Goal: Information Seeking & Learning: Understand process/instructions

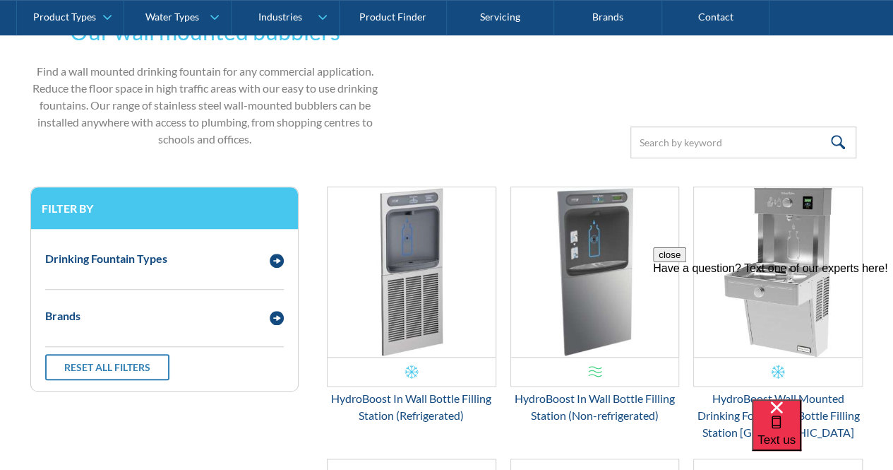
click at [890, 247] on div "close Have a question? Text one of our experts here!" at bounding box center [773, 331] width 240 height 169
click at [686, 262] on button "close" at bounding box center [669, 254] width 33 height 15
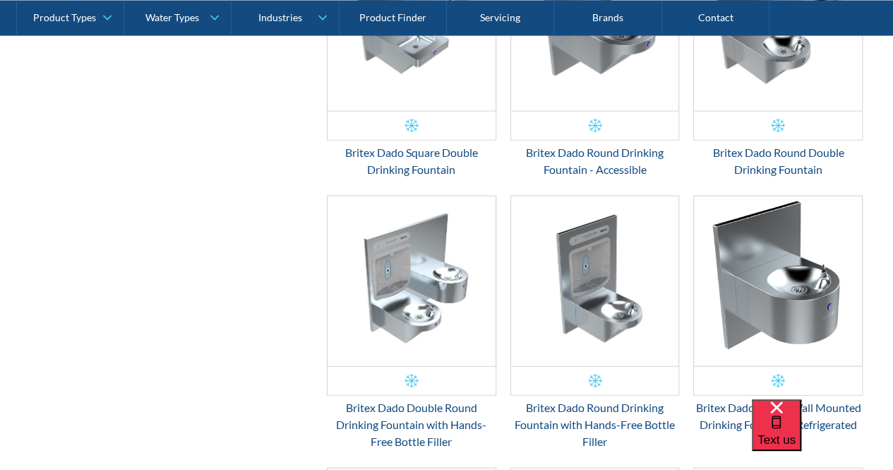
scroll to position [1386, 0]
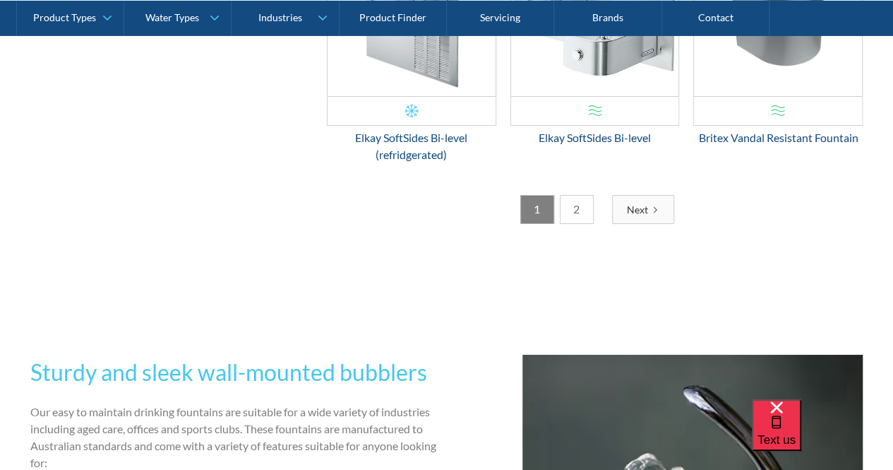
click at [579, 201] on link "2" at bounding box center [577, 209] width 34 height 29
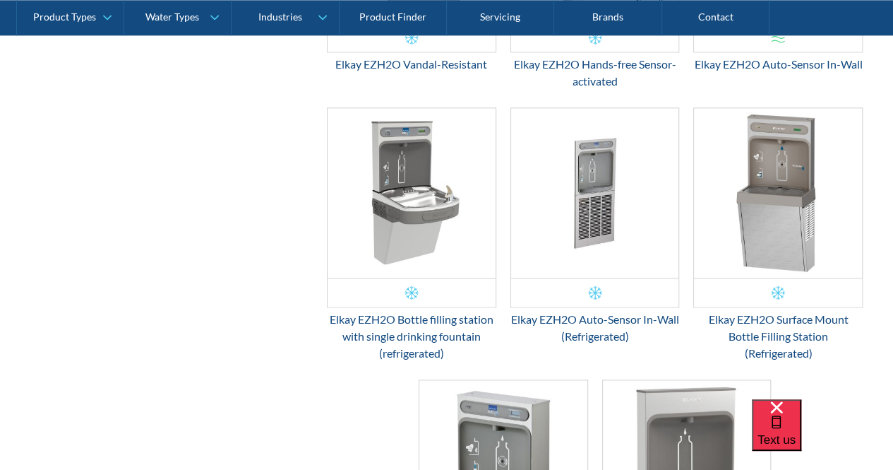
scroll to position [944, 0]
click at [407, 315] on div "Elkay EZH2O Bottle filling station with single drinking fountain (refrigerated)" at bounding box center [411, 336] width 169 height 51
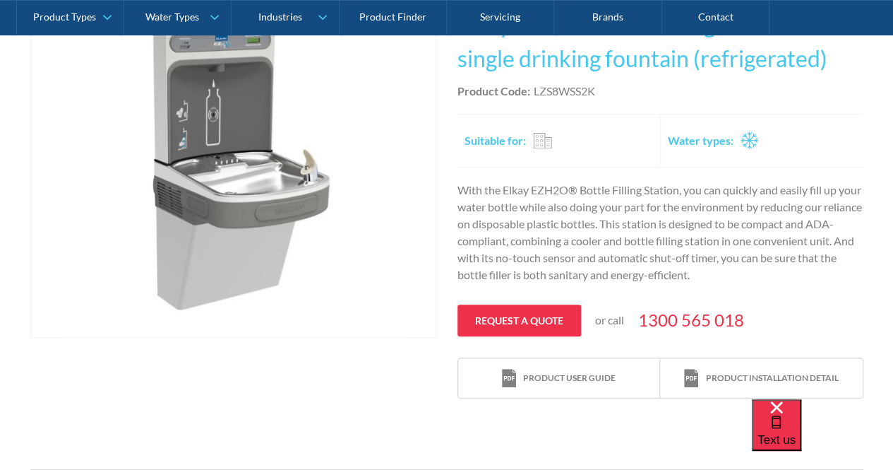
scroll to position [328, 0]
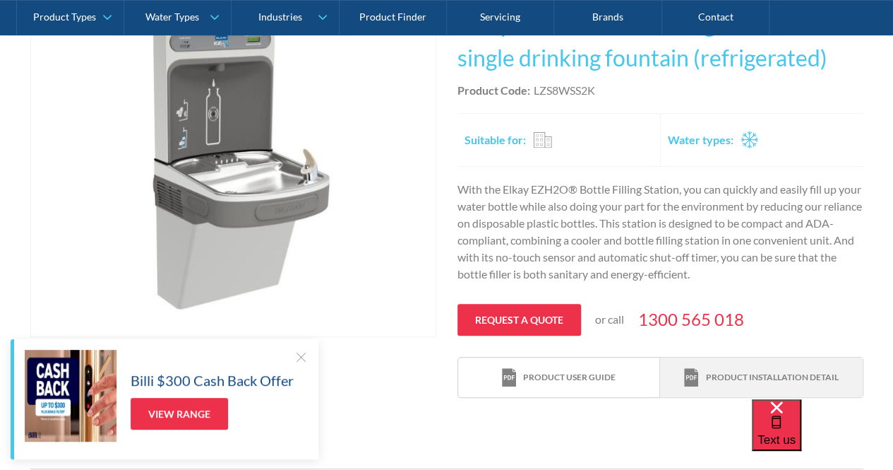
click at [749, 377] on div "Product installation detail" at bounding box center [771, 377] width 133 height 13
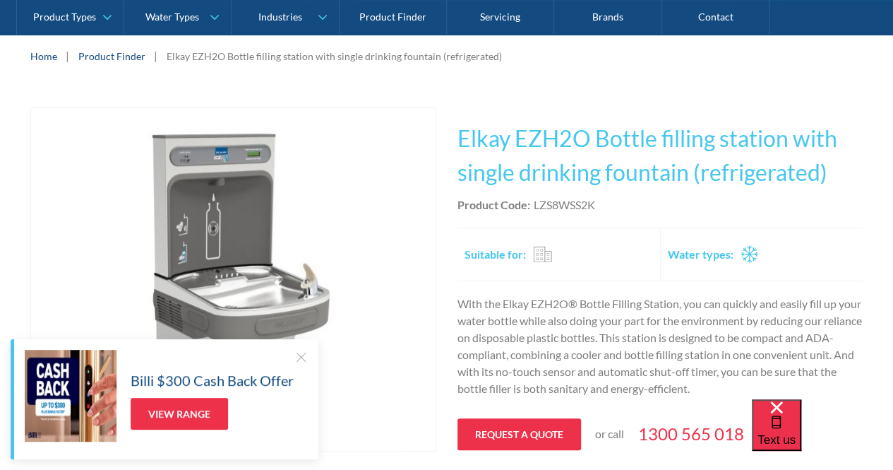
scroll to position [0, 0]
